Goal: Task Accomplishment & Management: Use online tool/utility

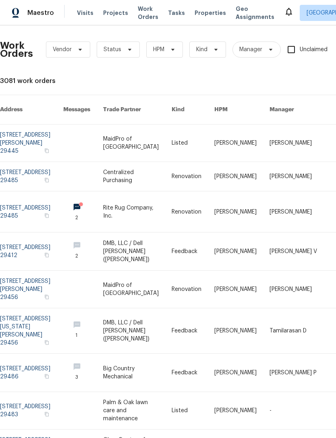
click at [200, 10] on span "Properties" at bounding box center [210, 13] width 31 height 8
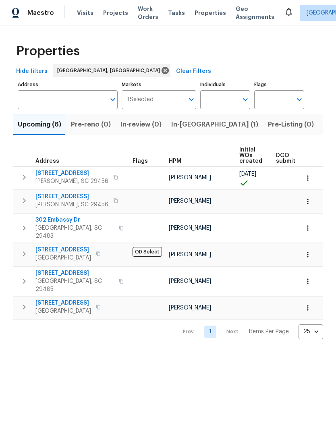
click at [140, 10] on span "Work Orders" at bounding box center [148, 13] width 21 height 16
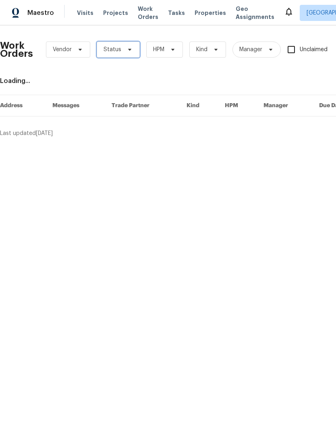
click at [130, 48] on icon at bounding box center [129, 49] width 6 height 6
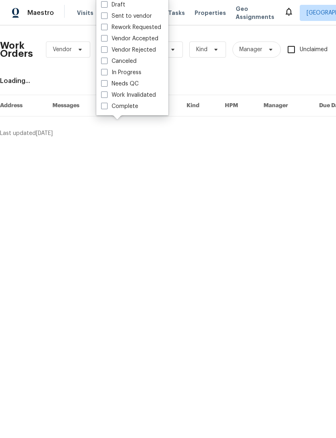
click at [105, 83] on span at bounding box center [104, 83] width 6 height 6
click at [105, 83] on input "Needs QC" at bounding box center [103, 82] width 5 height 5
checkbox input "true"
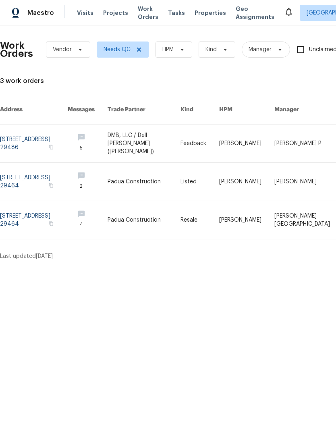
click at [286, 9] on icon at bounding box center [289, 12] width 6 height 8
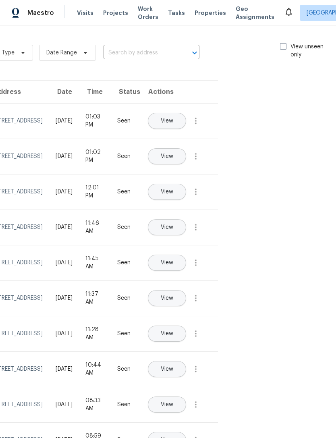
scroll to position [0, 92]
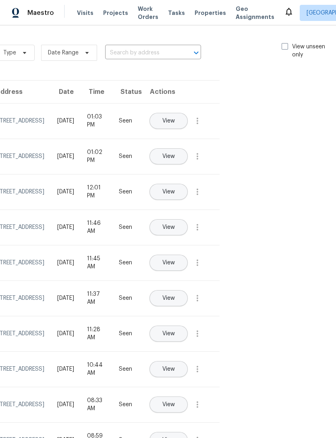
click at [284, 46] on span at bounding box center [285, 46] width 6 height 6
click at [284, 46] on input "View unseen only" at bounding box center [284, 45] width 5 height 5
checkbox input "true"
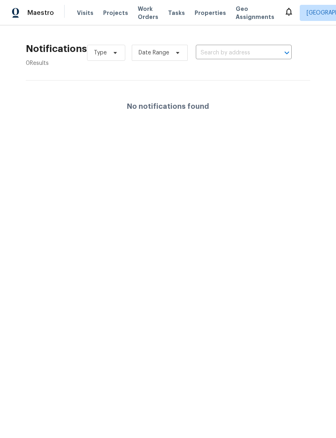
scroll to position [0, 0]
